Goal: Transaction & Acquisition: Purchase product/service

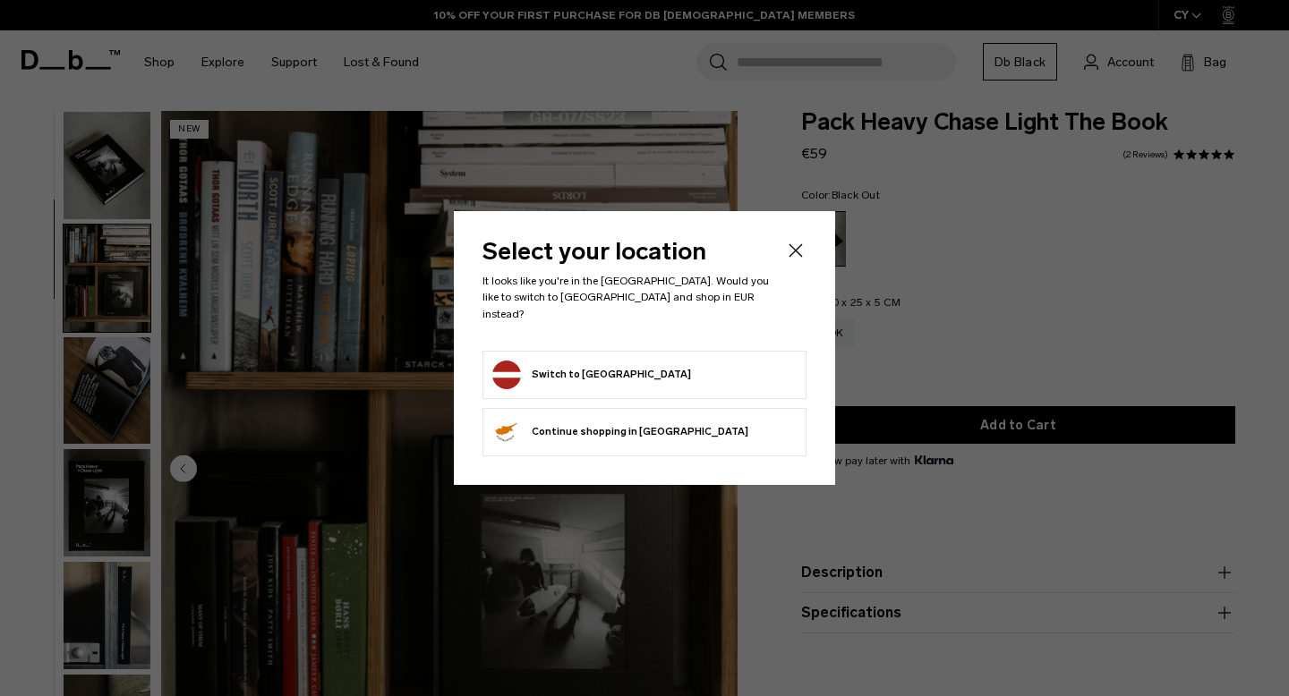
scroll to position [113, 0]
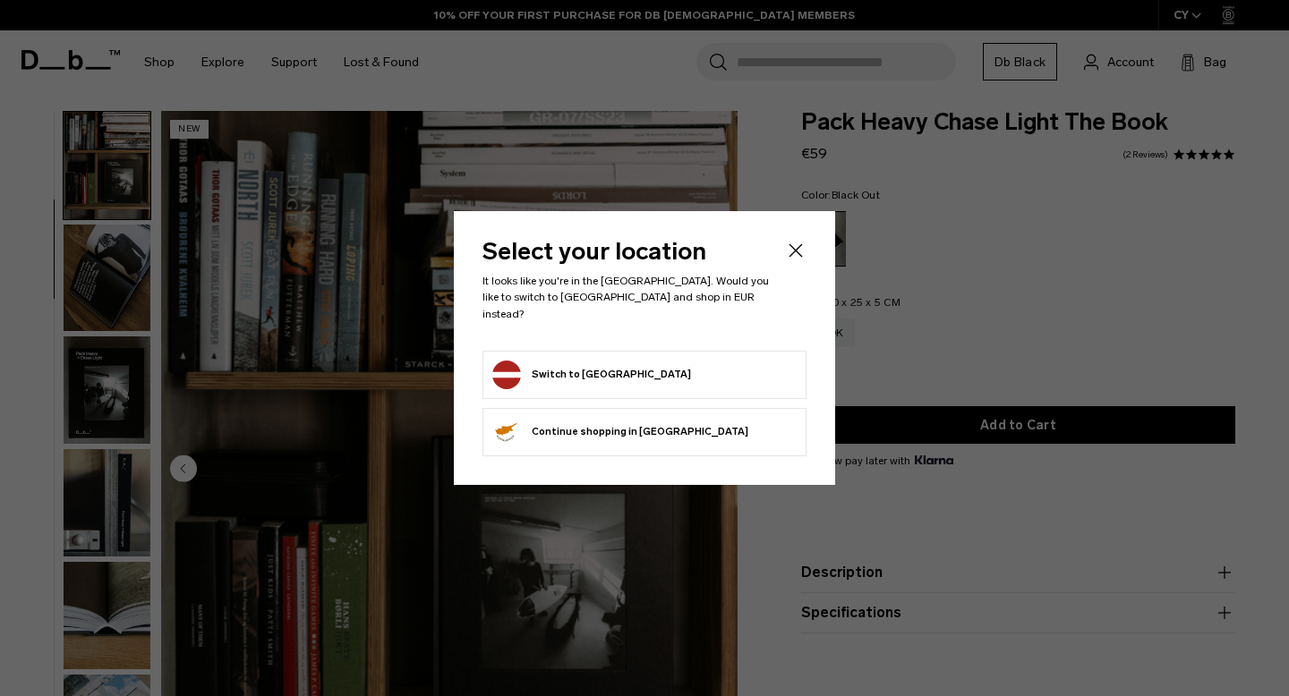
click at [677, 379] on form "Switch to Latvia" at bounding box center [644, 375] width 304 height 29
click at [594, 361] on button "Switch to Latvia" at bounding box center [591, 375] width 199 height 29
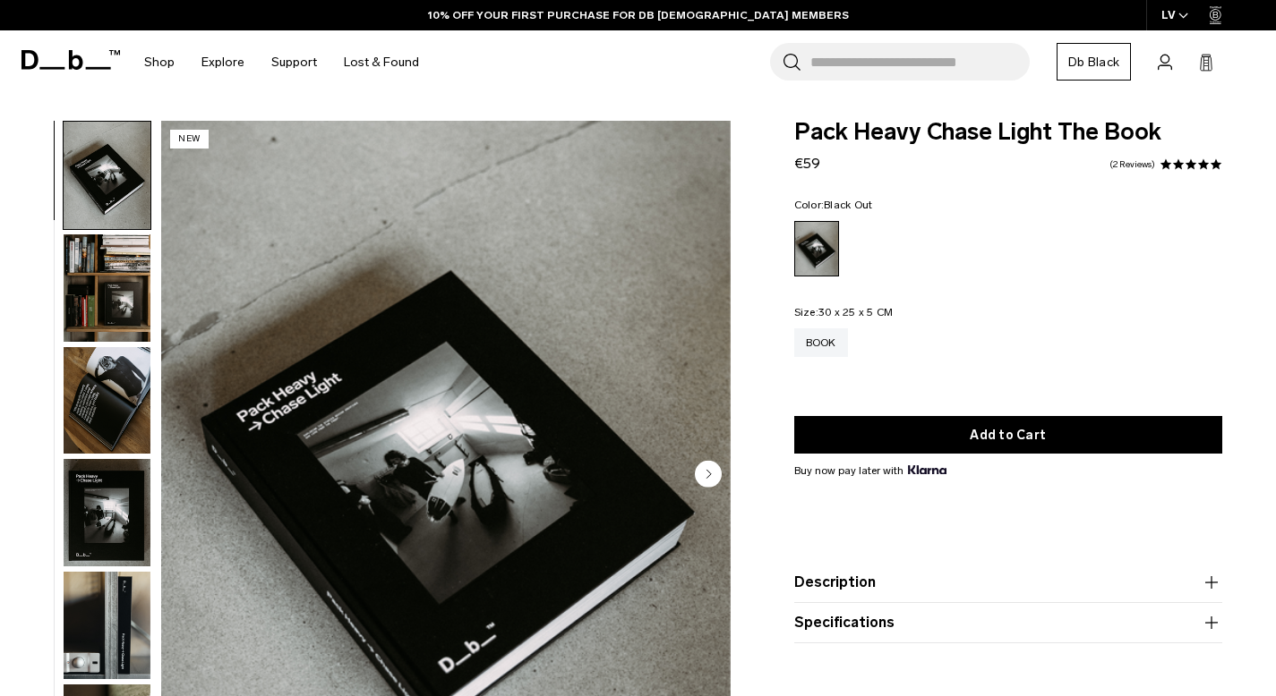
click at [711, 482] on circle "Next slide" at bounding box center [708, 474] width 27 height 27
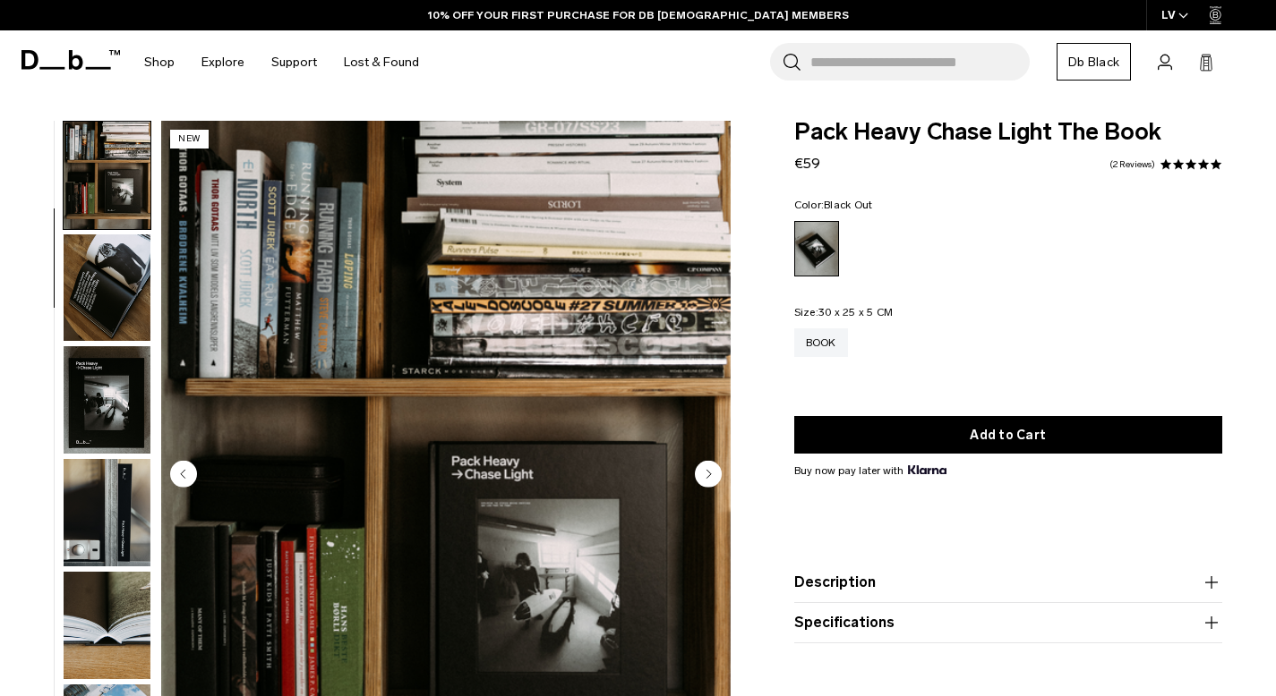
click at [711, 482] on circle "Next slide" at bounding box center [708, 474] width 27 height 27
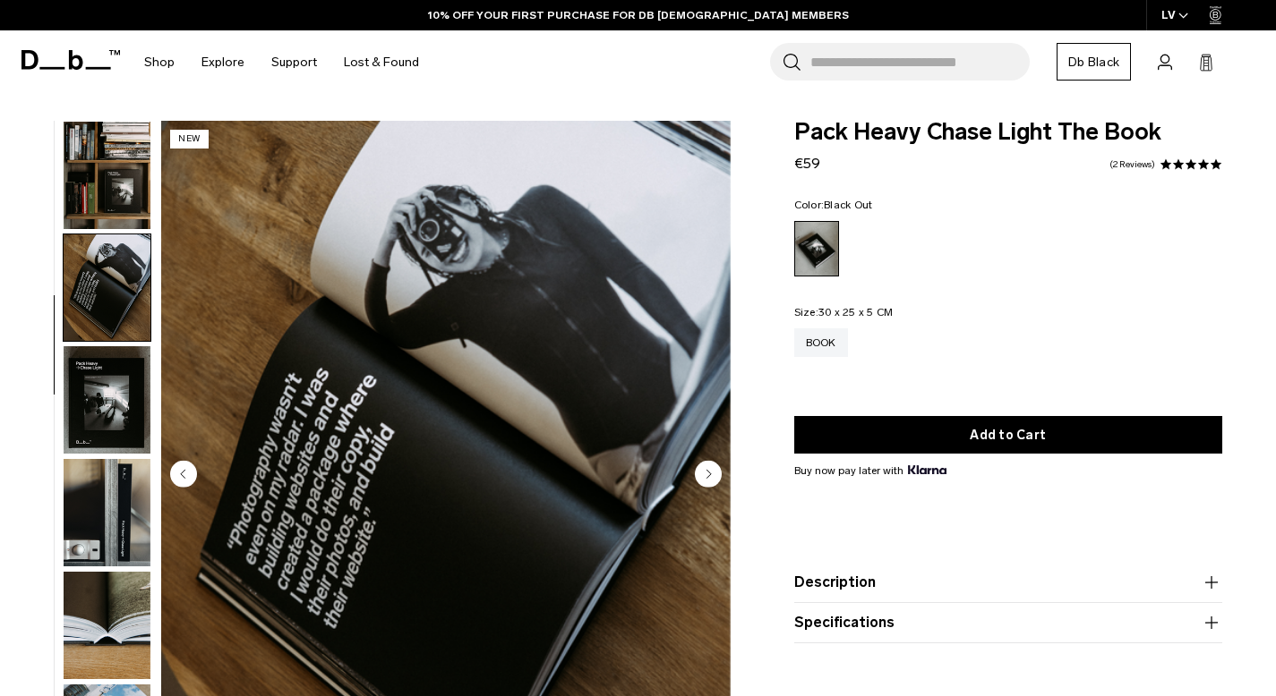
scroll to position [186, 0]
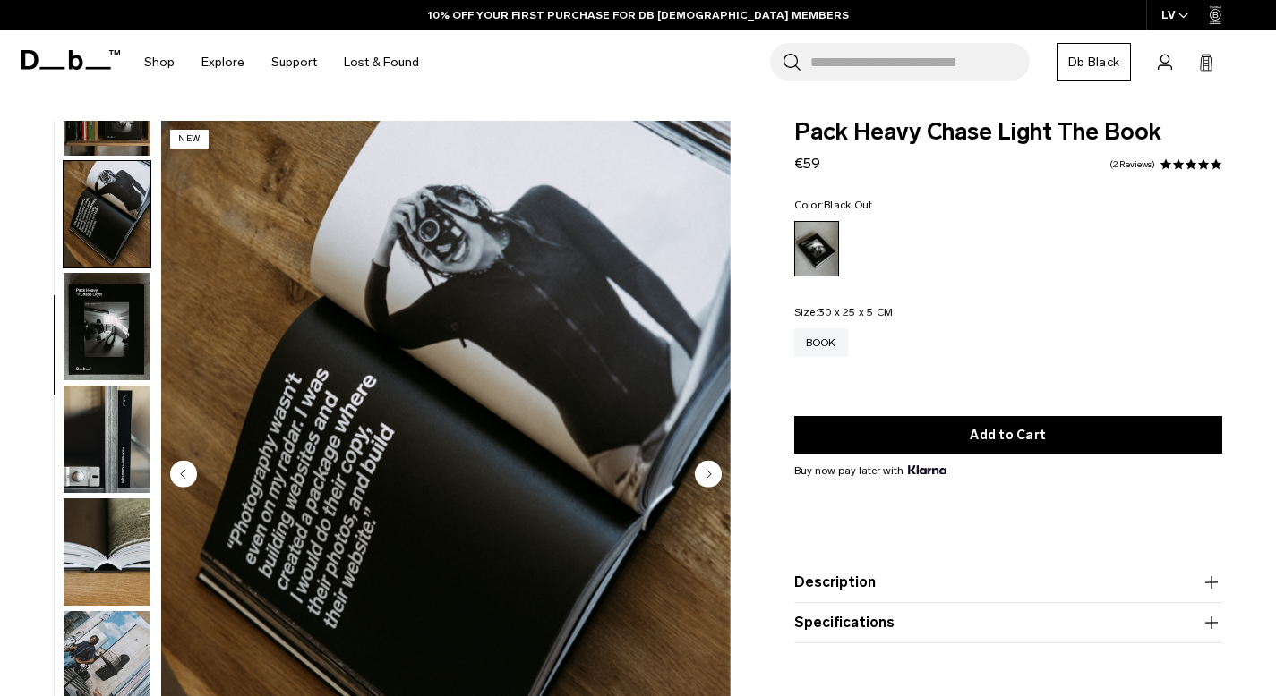
click at [711, 482] on circle "Next slide" at bounding box center [708, 474] width 27 height 27
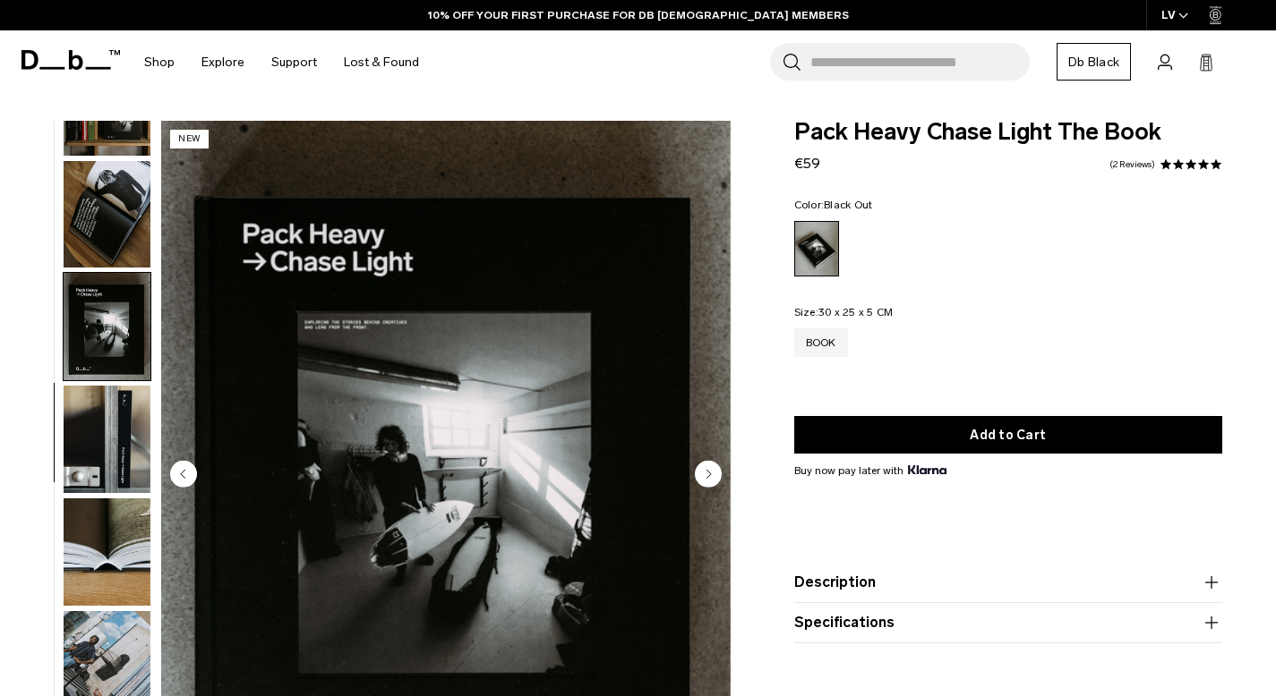
click at [711, 482] on circle "Next slide" at bounding box center [708, 474] width 27 height 27
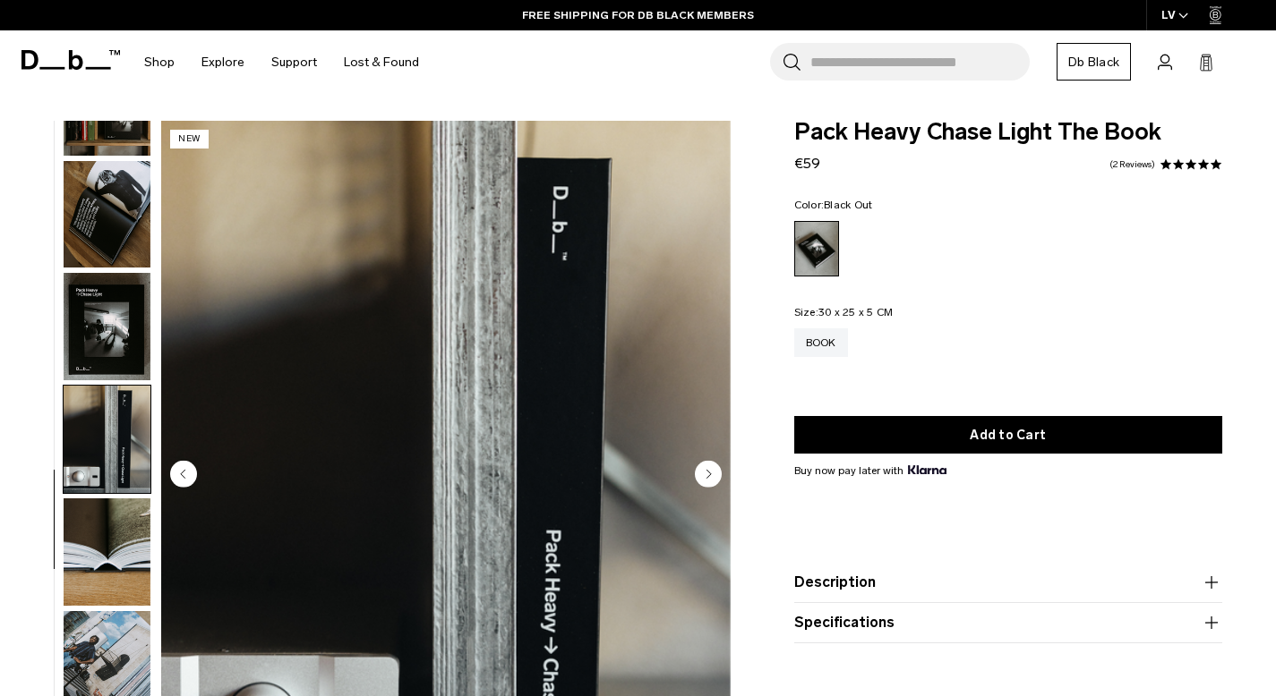
click at [711, 482] on circle "Next slide" at bounding box center [708, 474] width 27 height 27
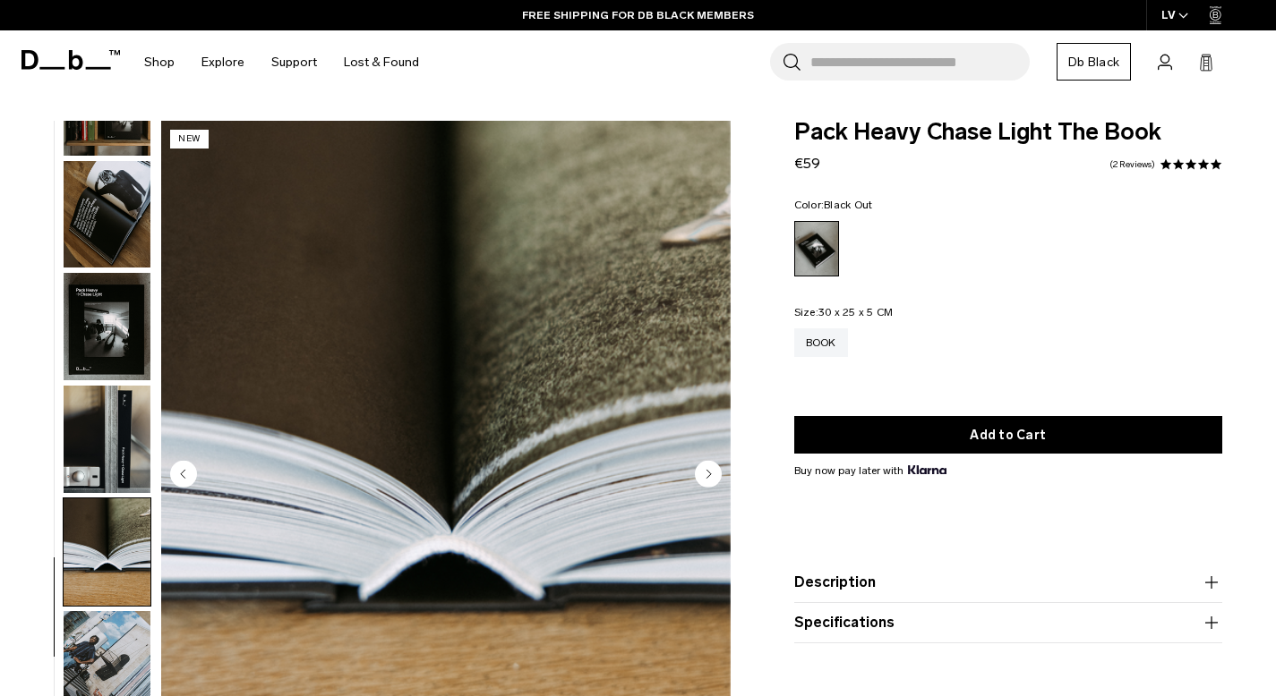
click at [711, 482] on circle "Next slide" at bounding box center [708, 474] width 27 height 27
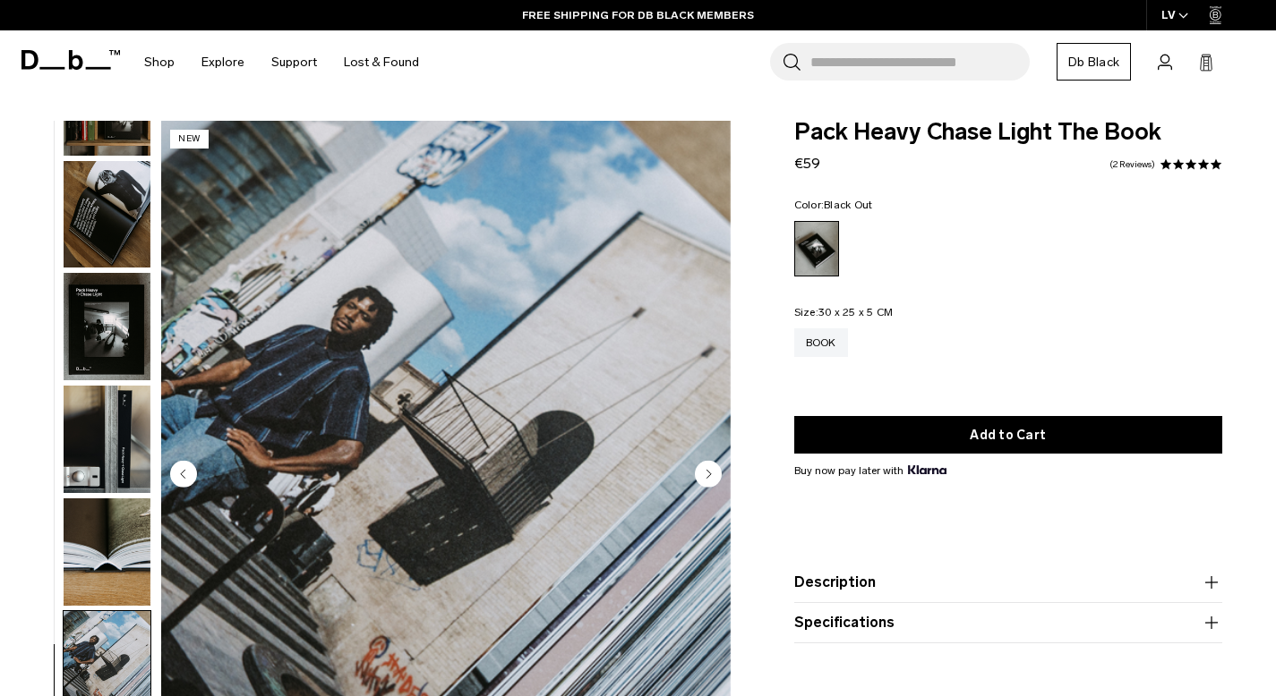
click at [711, 482] on circle "Next slide" at bounding box center [708, 474] width 27 height 27
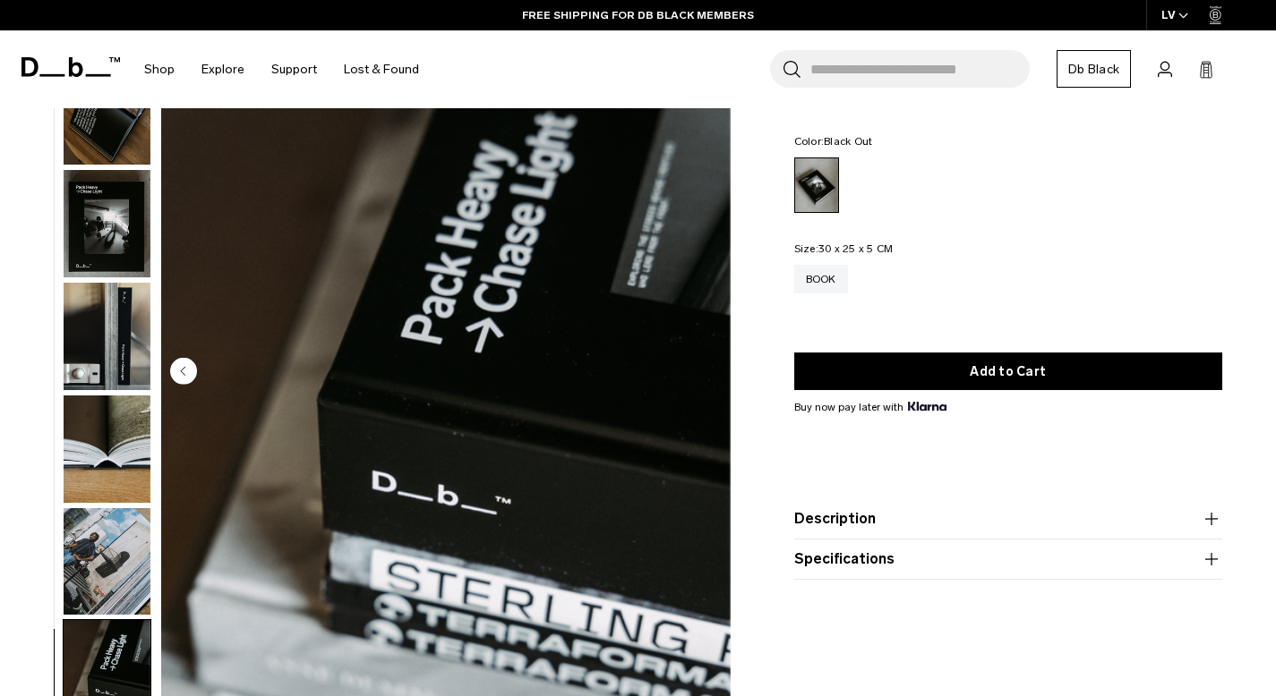
scroll to position [269, 0]
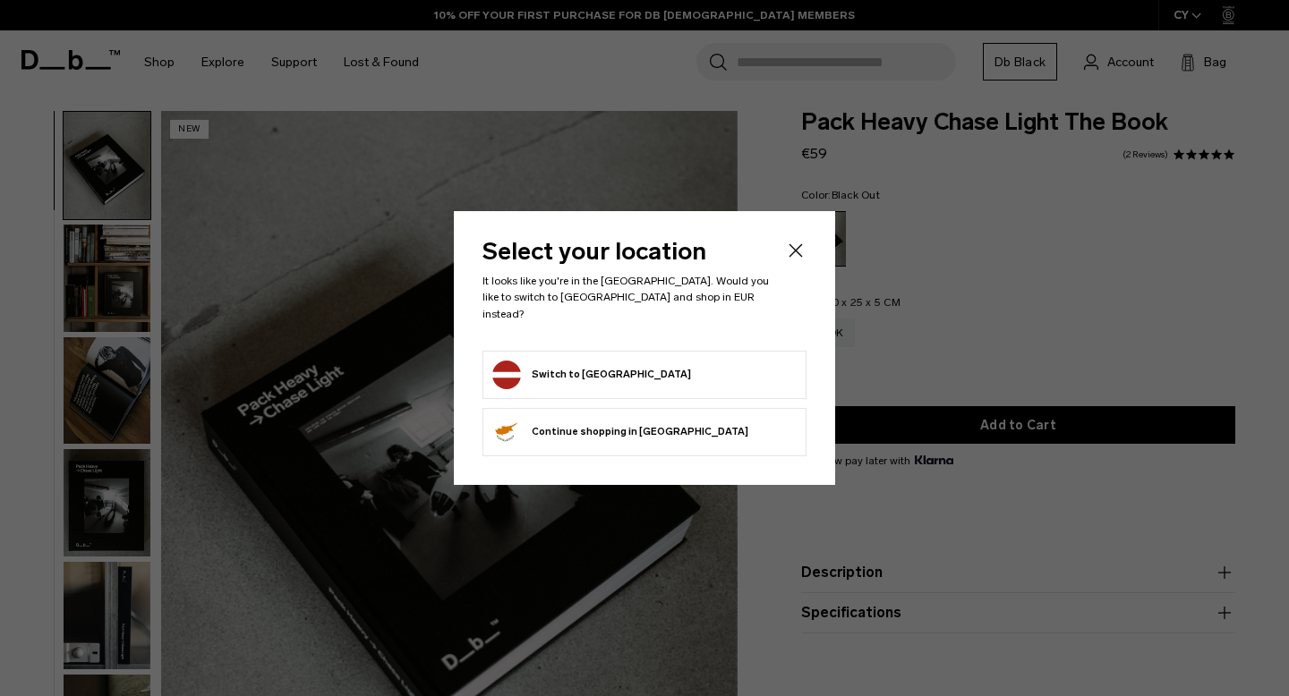
click at [807, 260] on div "Select your location It looks like you're in the Latvia. Would you like to swit…" at bounding box center [644, 347] width 381 height 273
click at [798, 260] on icon "Close" at bounding box center [795, 250] width 21 height 21
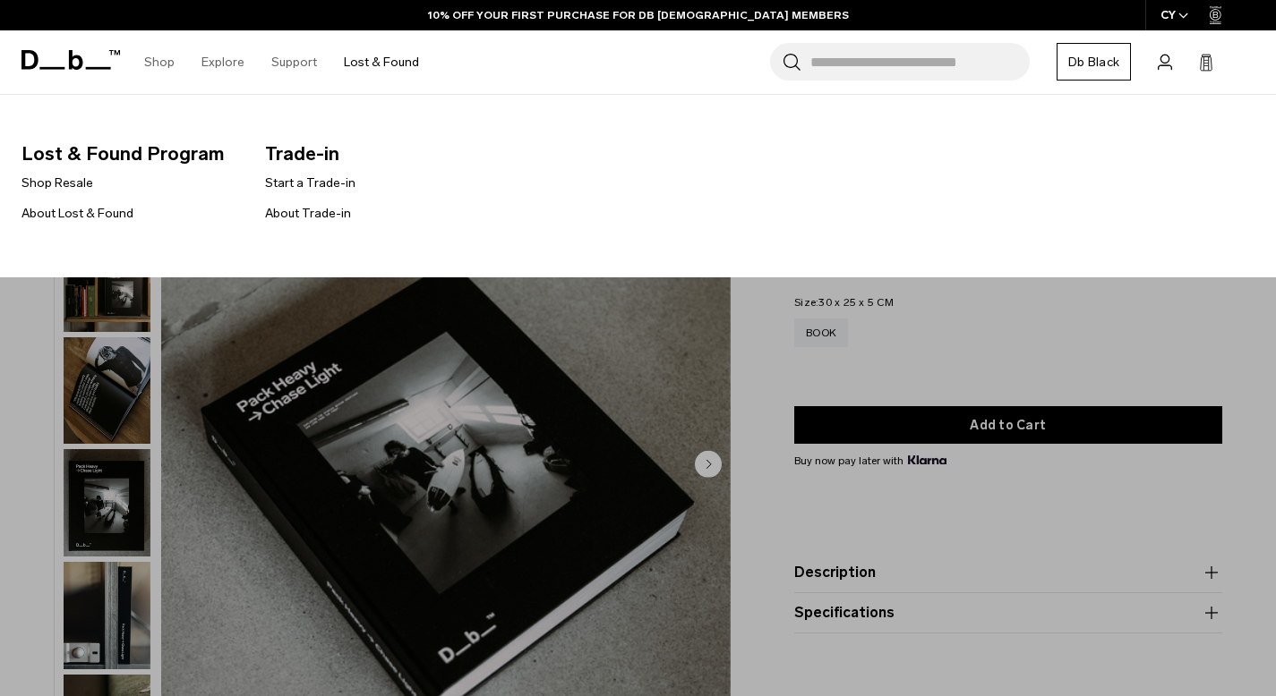
click at [354, 61] on link "Lost & Found" at bounding box center [381, 62] width 75 height 64
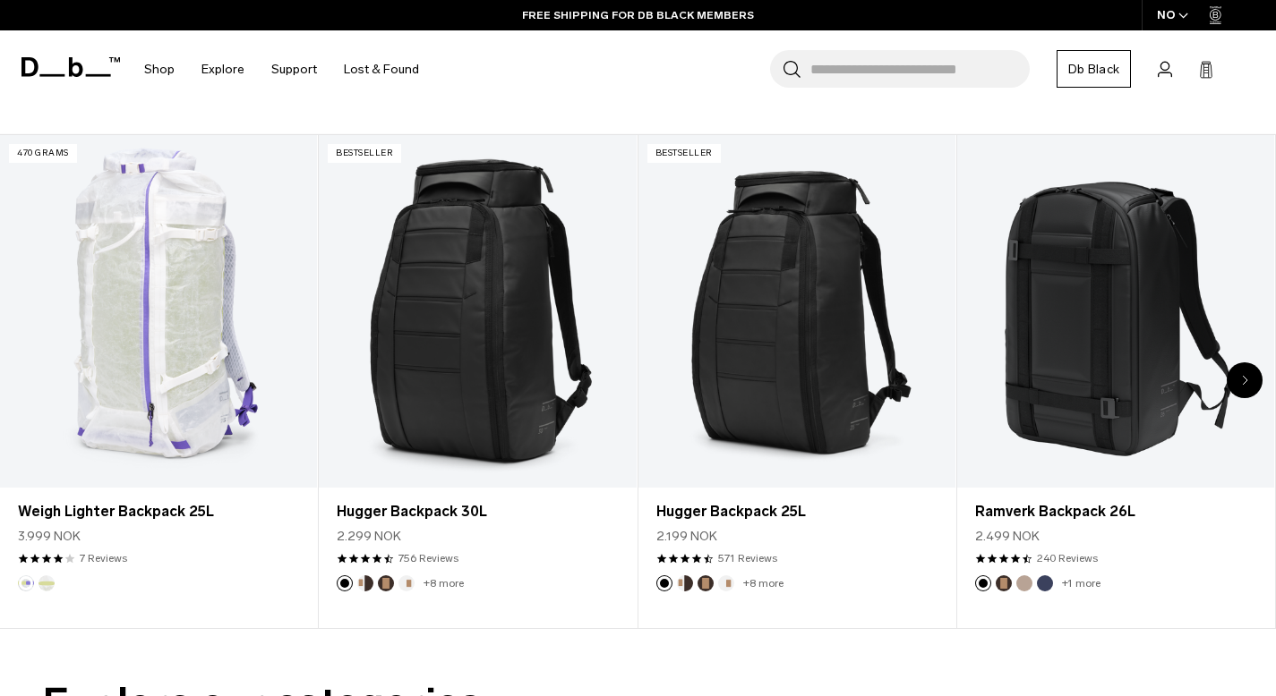
scroll to position [823, 0]
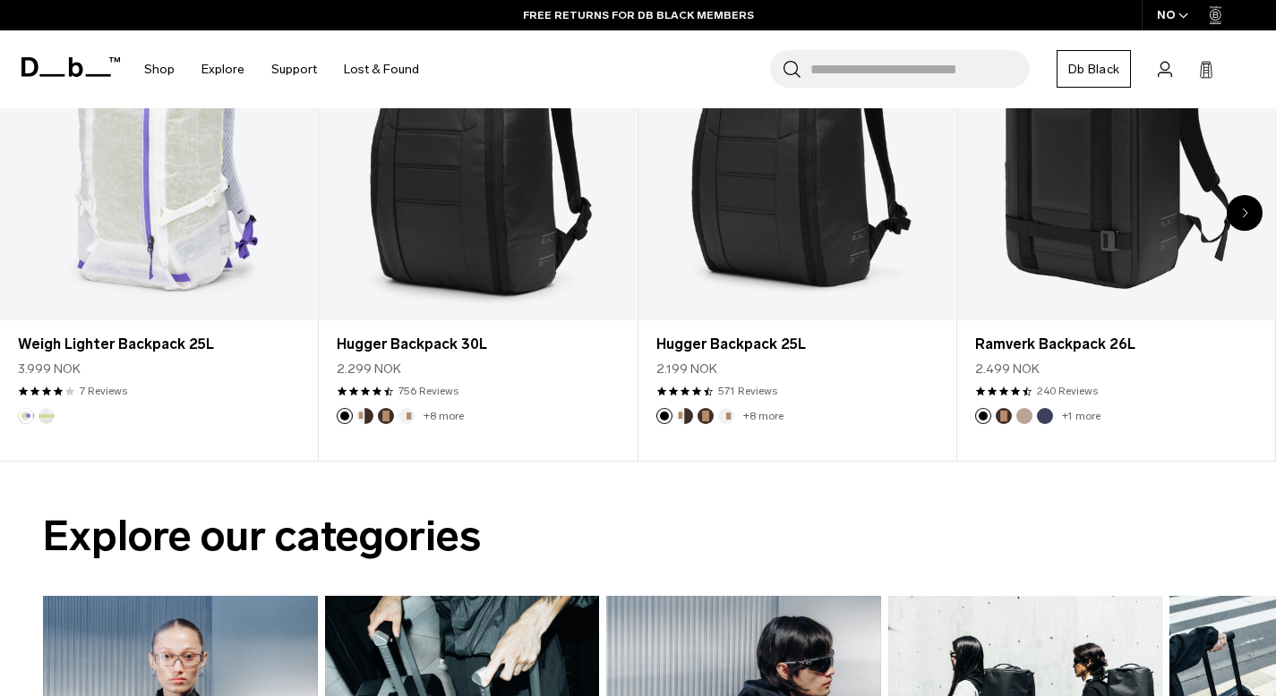
click at [1189, 21] on div "NO" at bounding box center [1172, 15] width 63 height 30
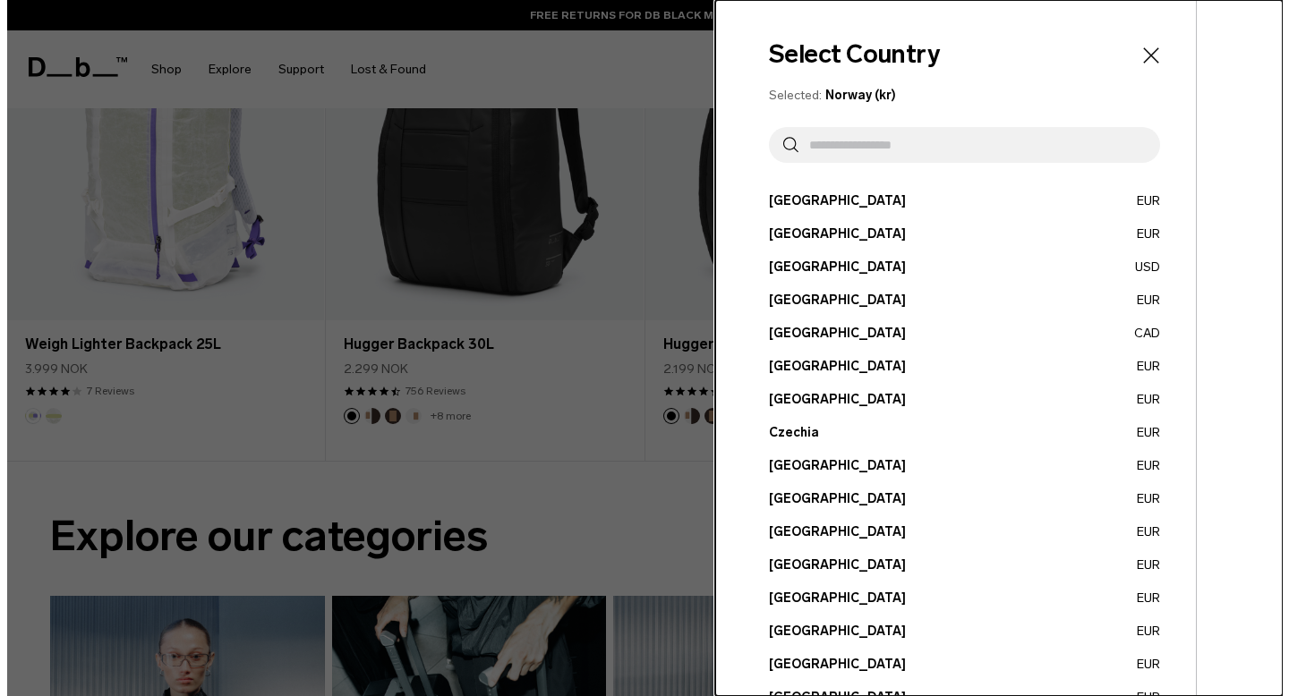
scroll to position [831, 0]
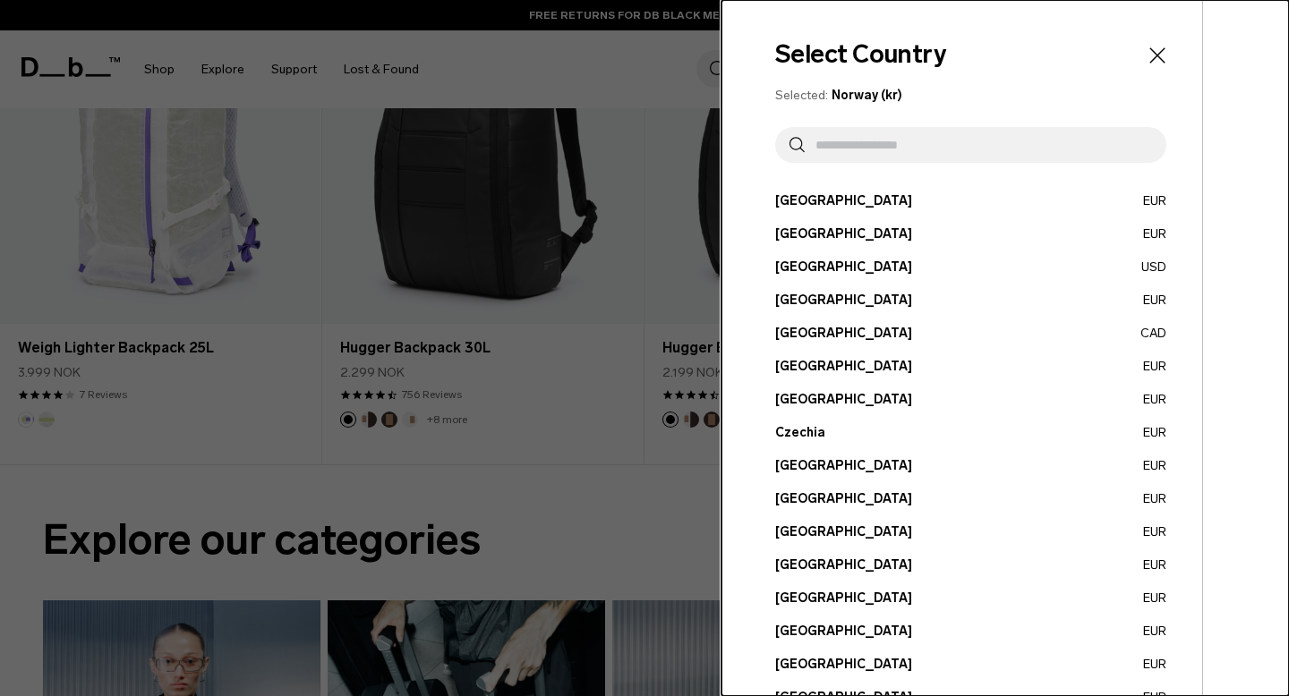
click at [1154, 54] on icon "Close" at bounding box center [1157, 55] width 25 height 25
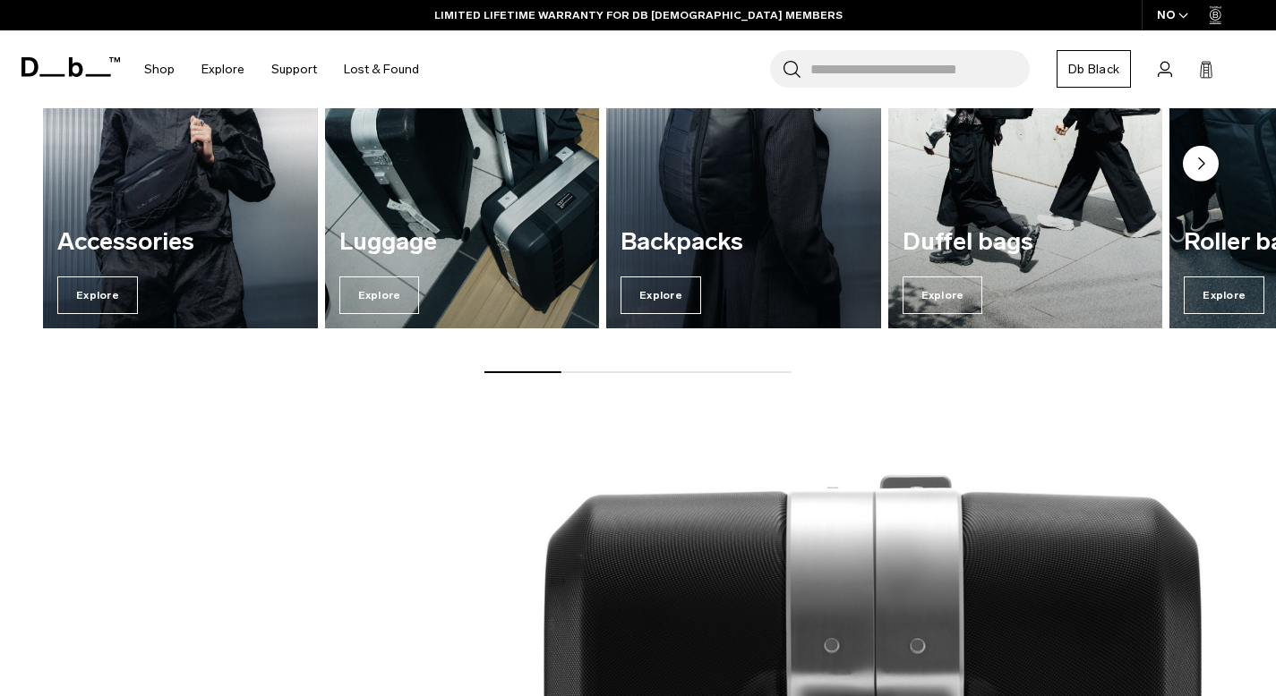
scroll to position [1350, 0]
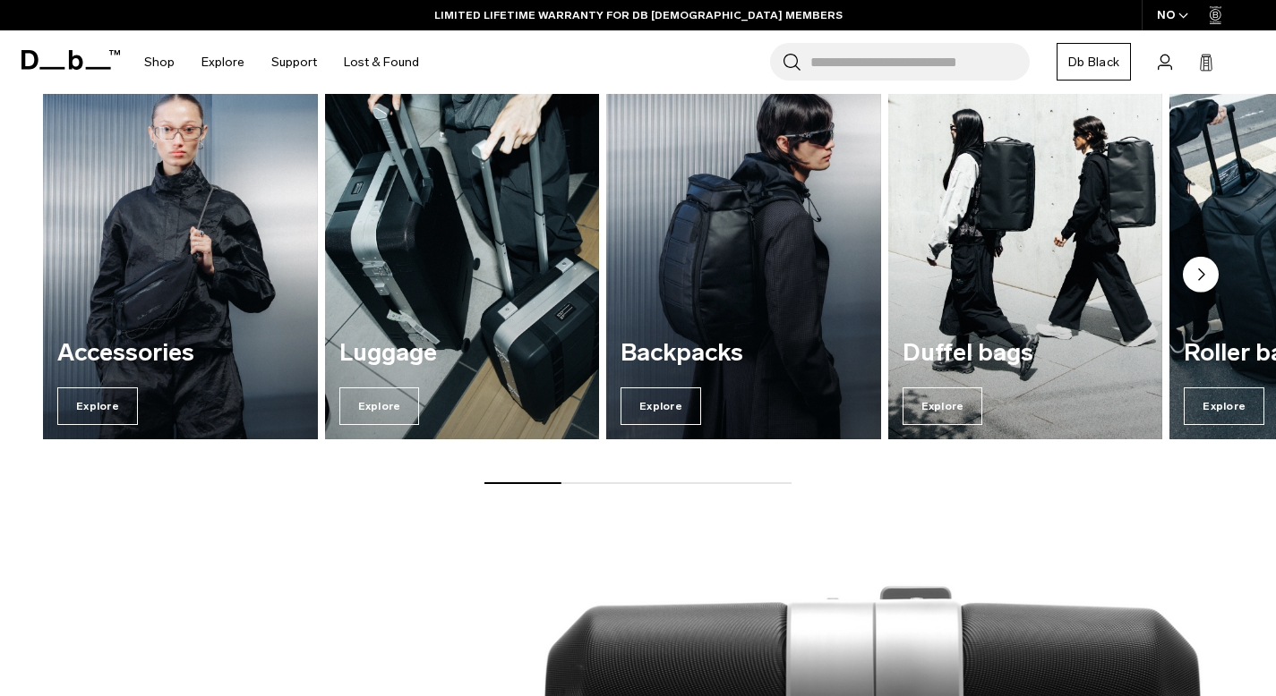
click at [1204, 277] on circle "Next slide" at bounding box center [1200, 275] width 36 height 36
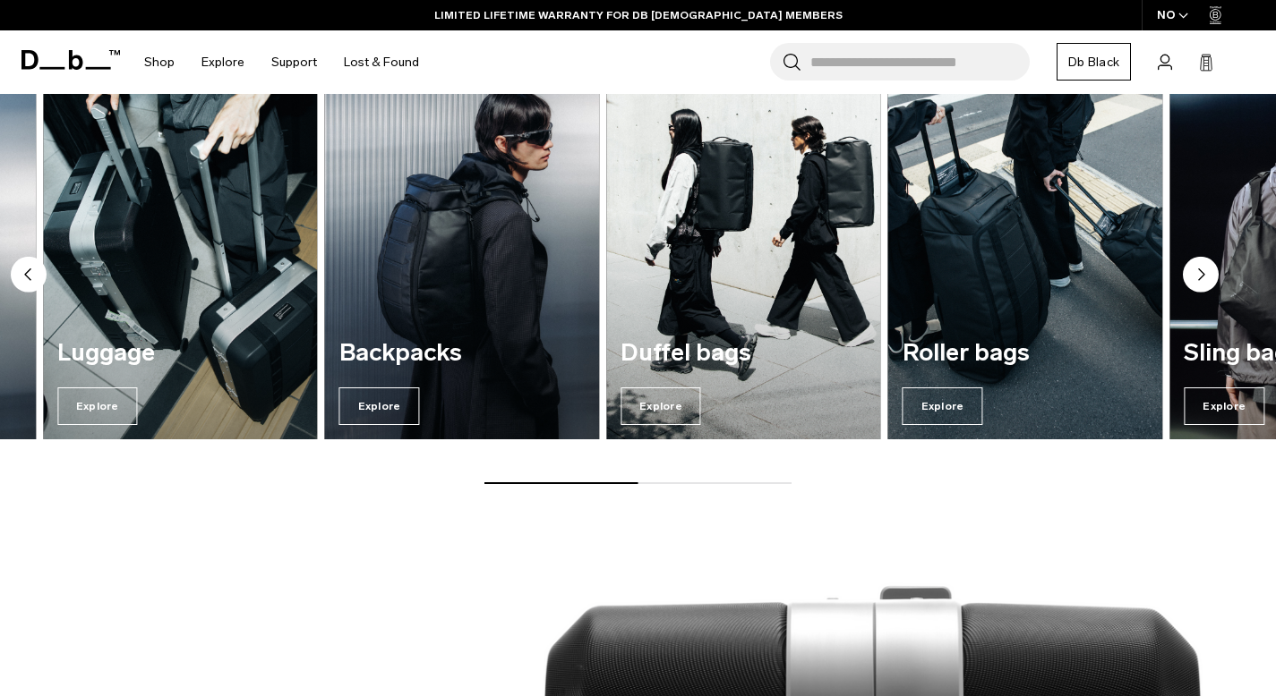
click at [1204, 277] on circle "Next slide" at bounding box center [1200, 275] width 36 height 36
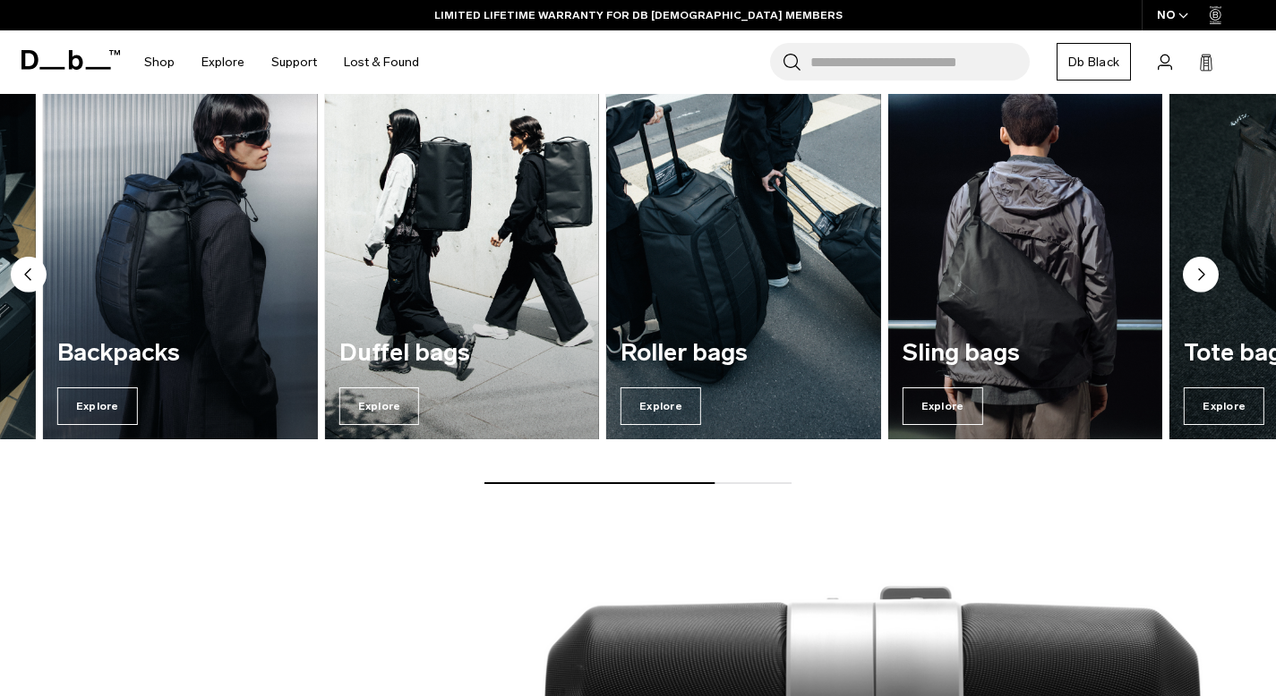
click at [1204, 277] on circle "Next slide" at bounding box center [1200, 275] width 36 height 36
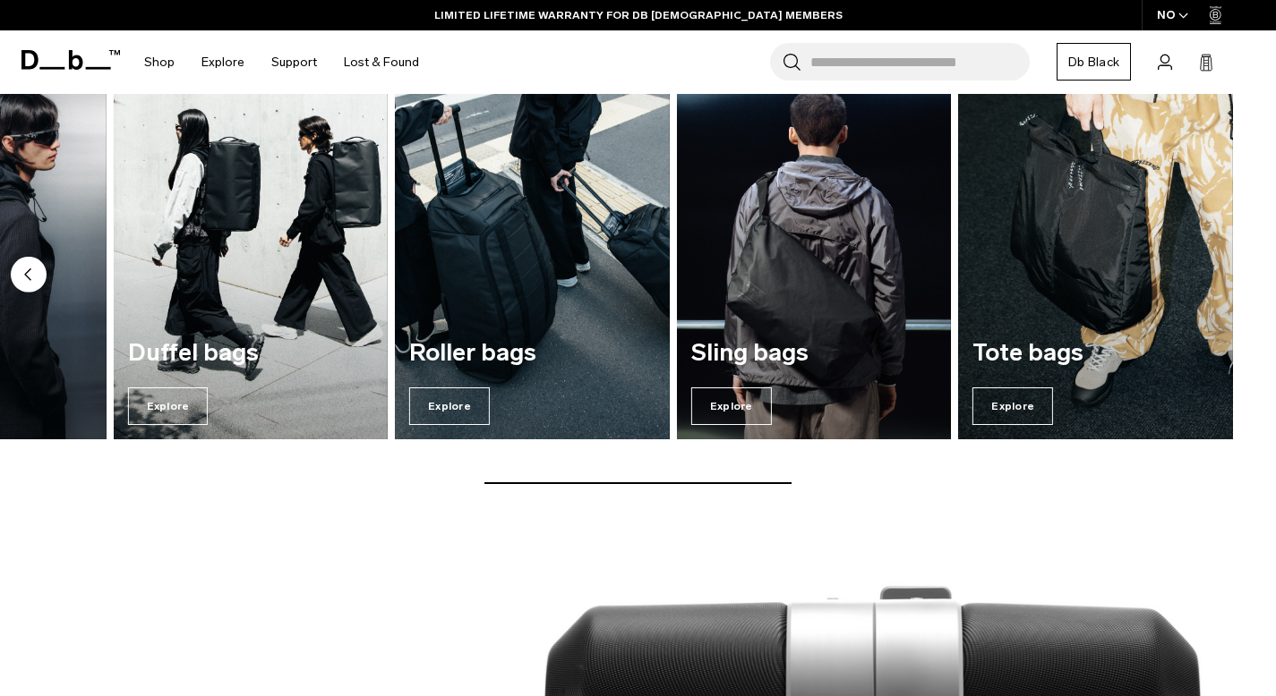
click at [1204, 277] on img "7 / 7" at bounding box center [1095, 254] width 275 height 371
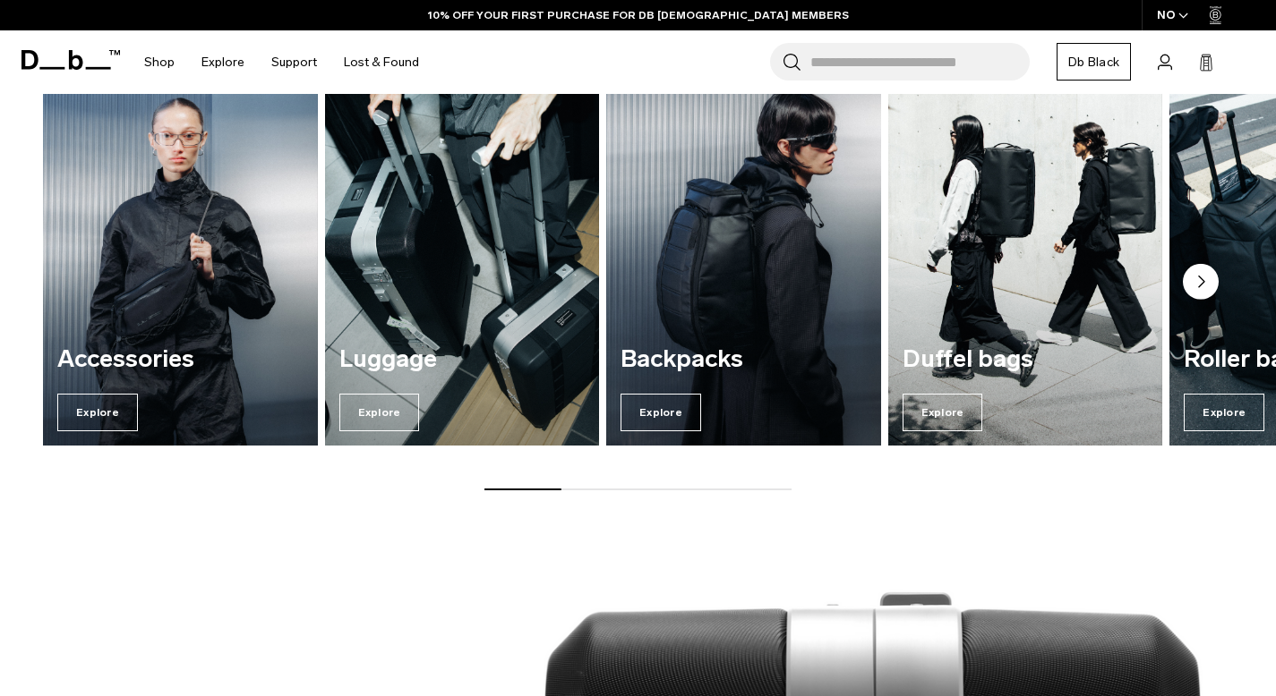
click at [776, 307] on img "3 / 7" at bounding box center [743, 260] width 283 height 381
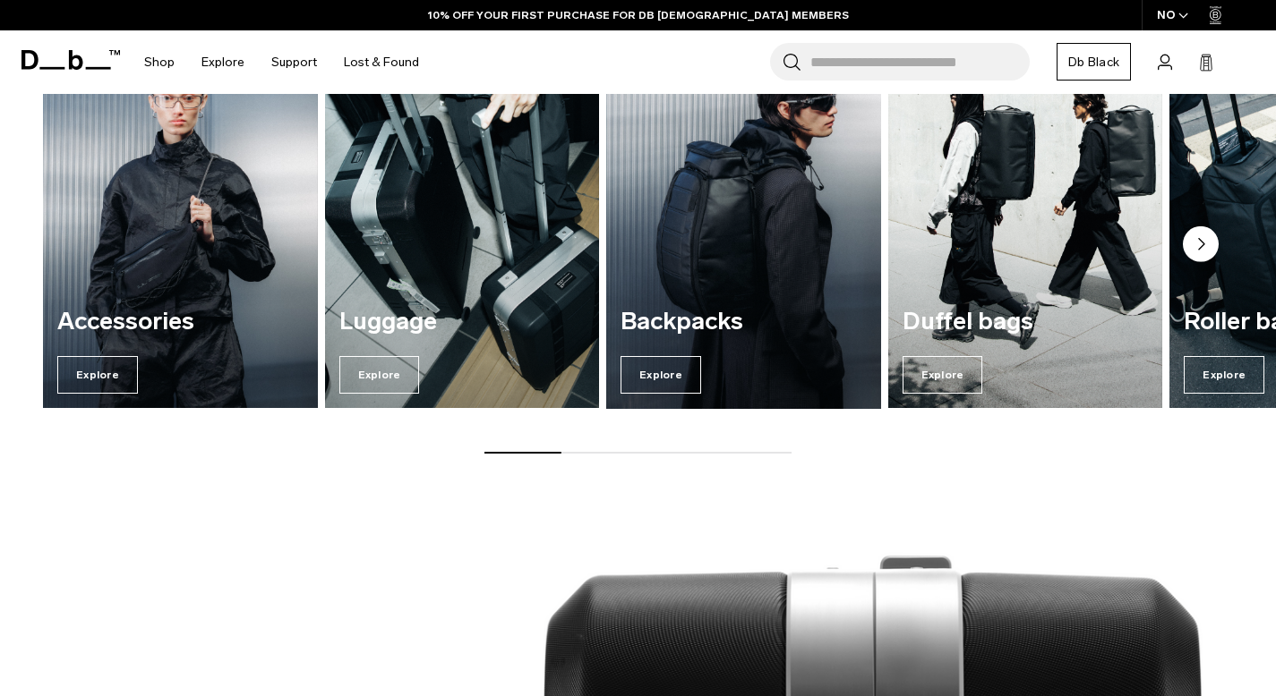
scroll to position [1344, 0]
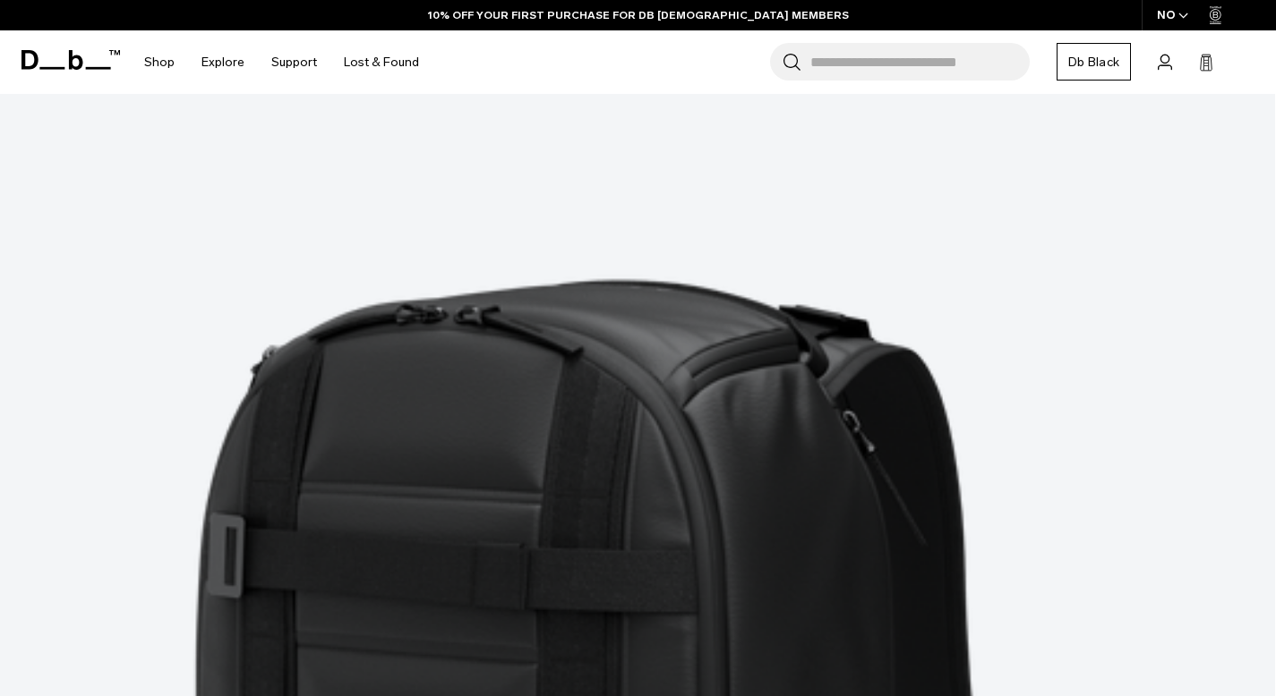
scroll to position [5084, 0]
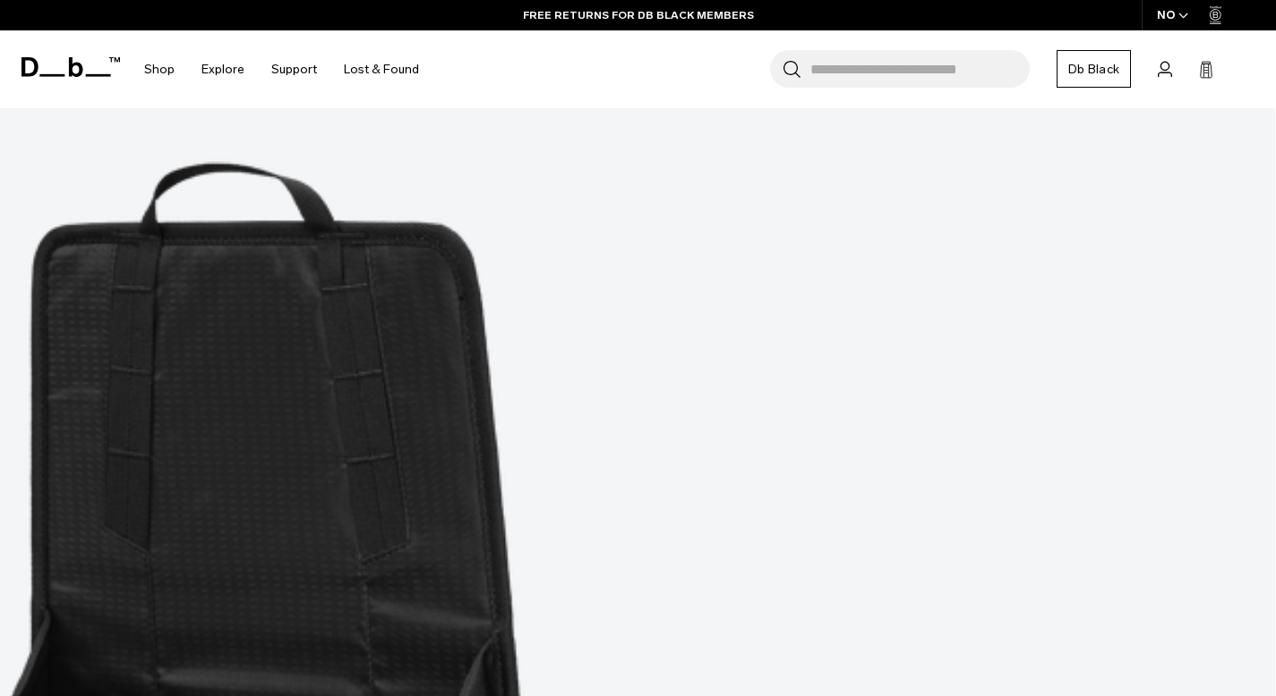
scroll to position [6727, 0]
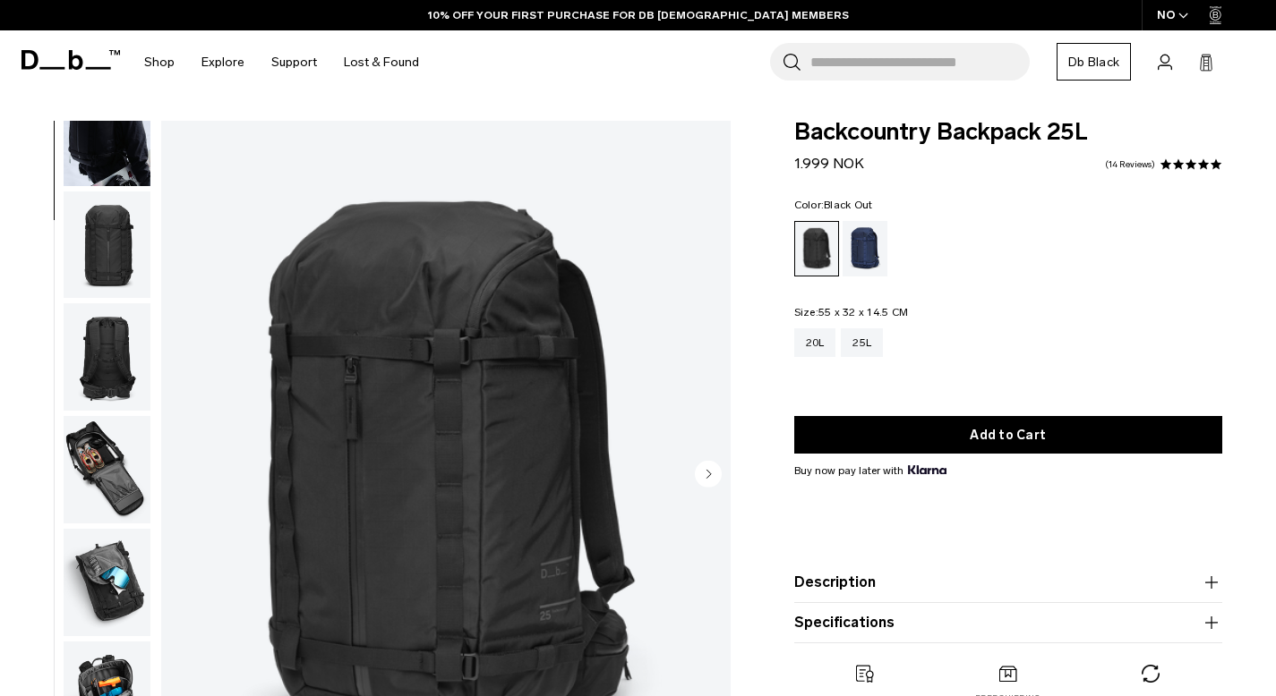
scroll to position [178, 0]
